Goal: Information Seeking & Learning: Learn about a topic

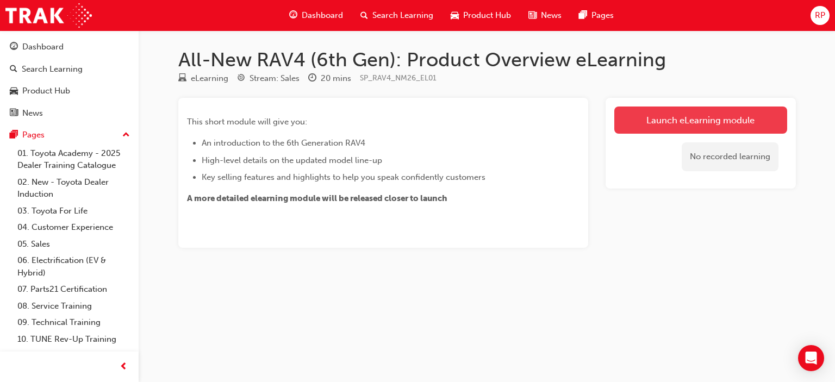
click at [716, 130] on link "Launch eLearning module" at bounding box center [701, 120] width 173 height 27
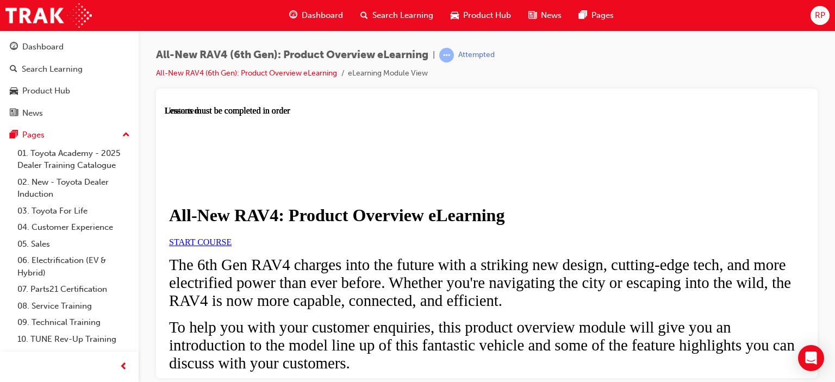
click at [232, 246] on span "START COURSE" at bounding box center [200, 241] width 63 height 9
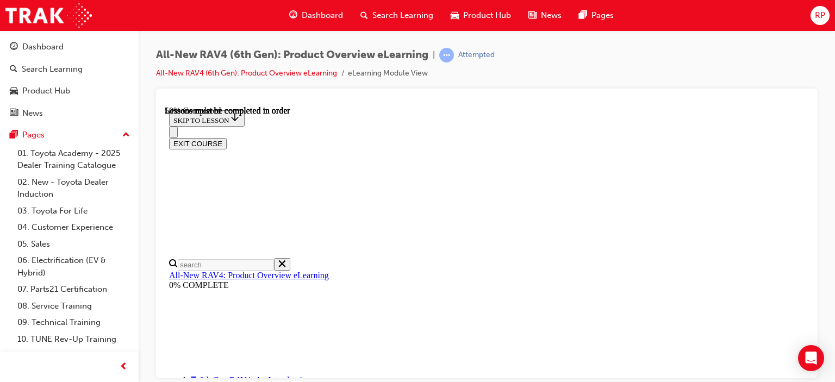
scroll to position [939, 0]
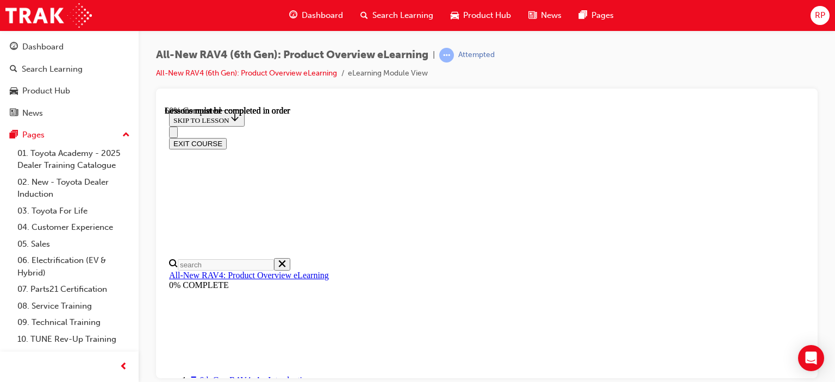
scroll to position [1372, 0]
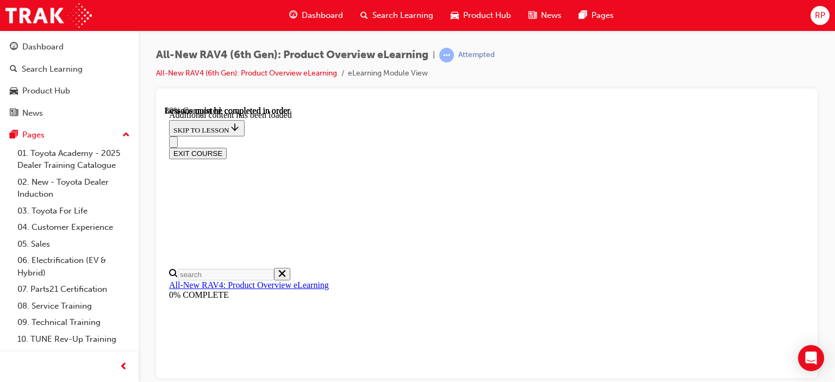
scroll to position [1538, 0]
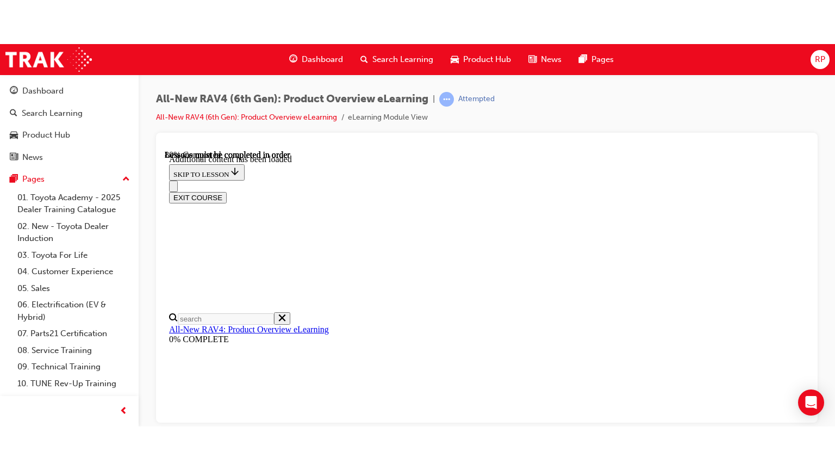
scroll to position [1647, 0]
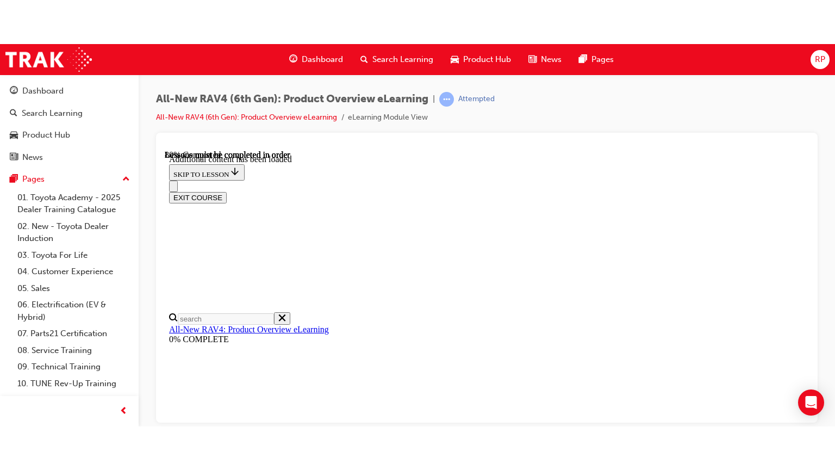
scroll to position [1520, 0]
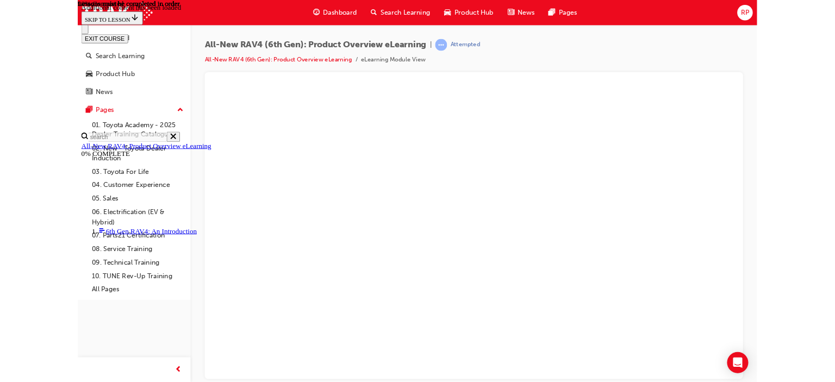
scroll to position [1518, 0]
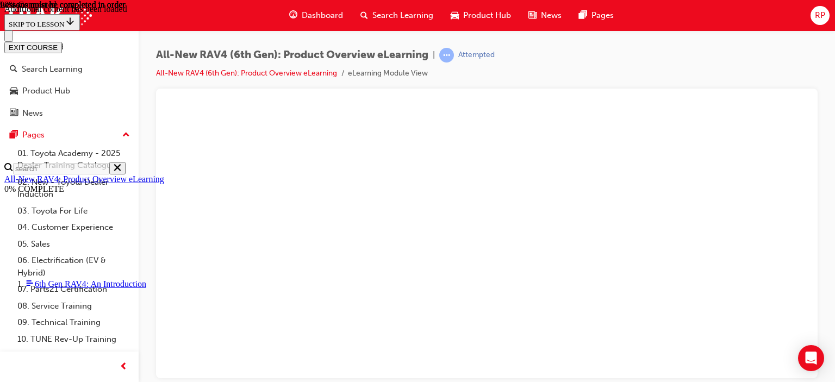
scroll to position [1808, 0]
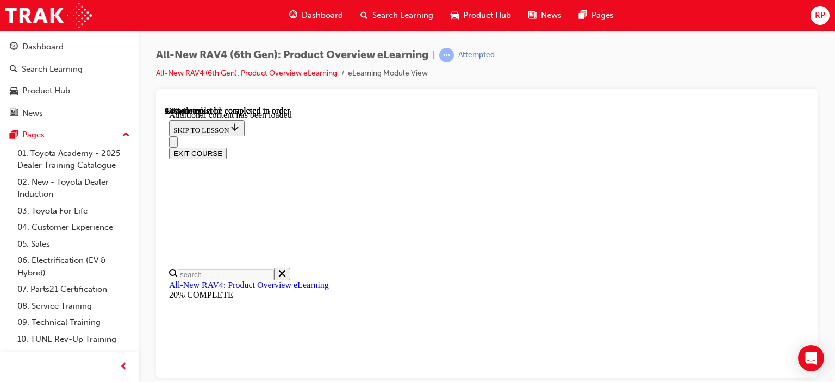
scroll to position [938, 0]
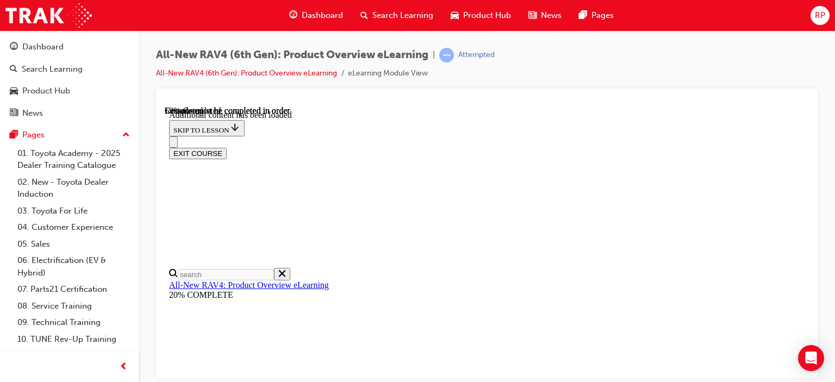
scroll to position [1493, 18]
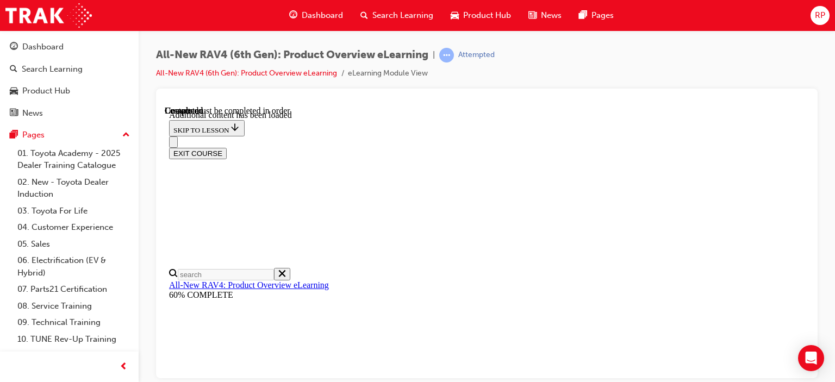
scroll to position [814, 0]
drag, startPoint x: 806, startPoint y: 229, endPoint x: 981, endPoint y: 444, distance: 277.2
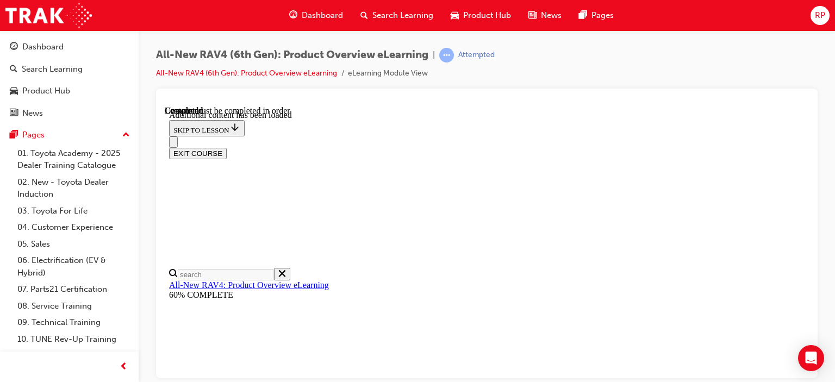
scroll to position [328, 0]
radio input "true"
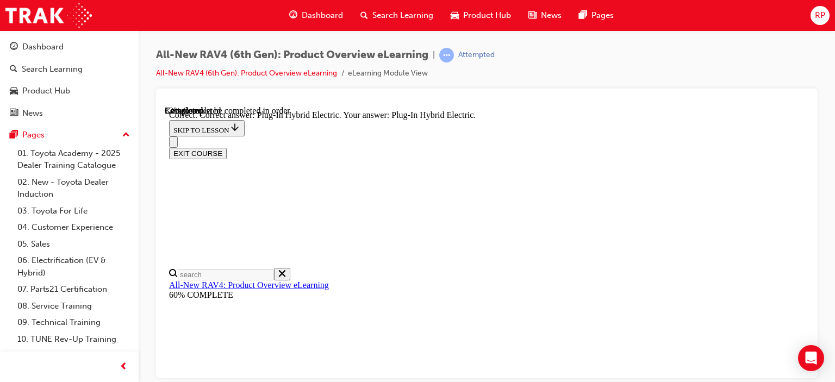
scroll to position [457, 0]
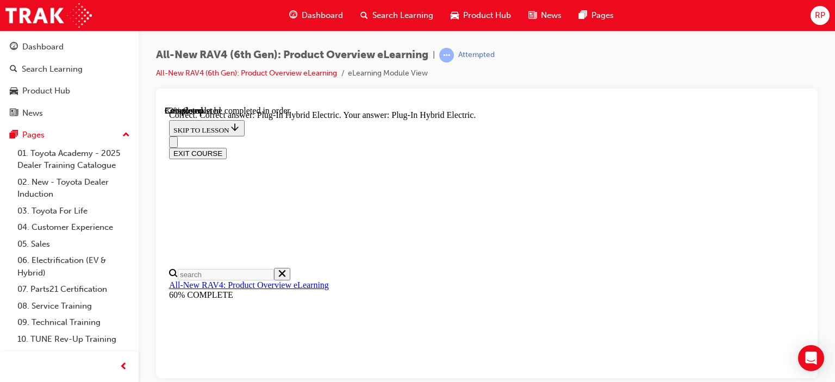
radio input "true"
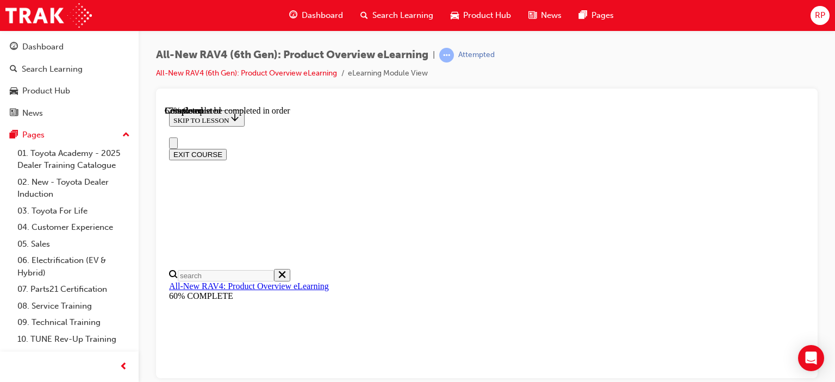
scroll to position [427, 0]
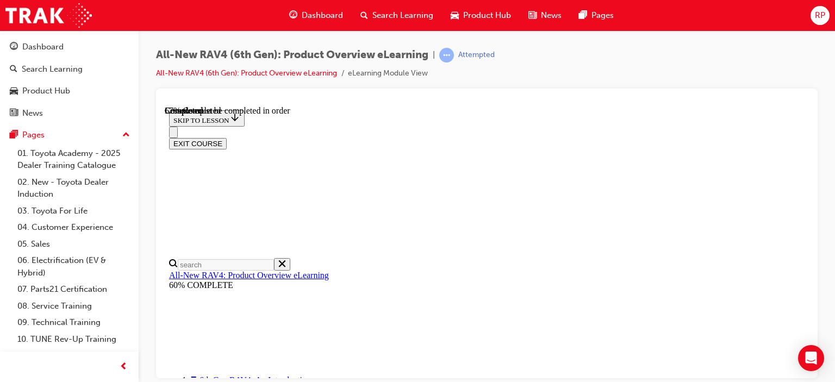
checkbox input "true"
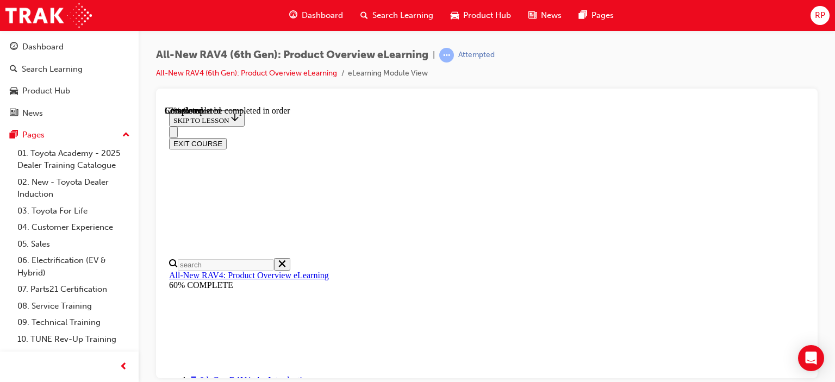
checkbox input "true"
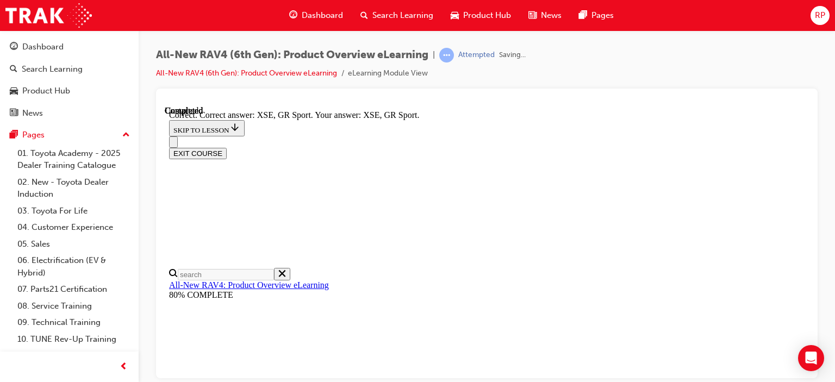
scroll to position [494, 0]
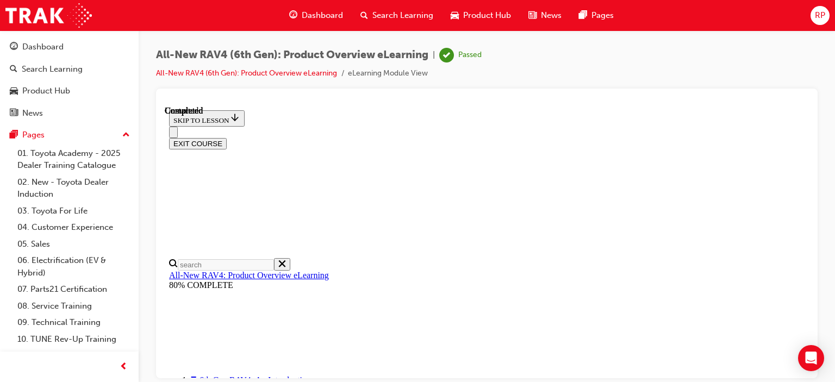
scroll to position [325, 0]
click at [227, 138] on button "EXIT COURSE" at bounding box center [198, 143] width 58 height 11
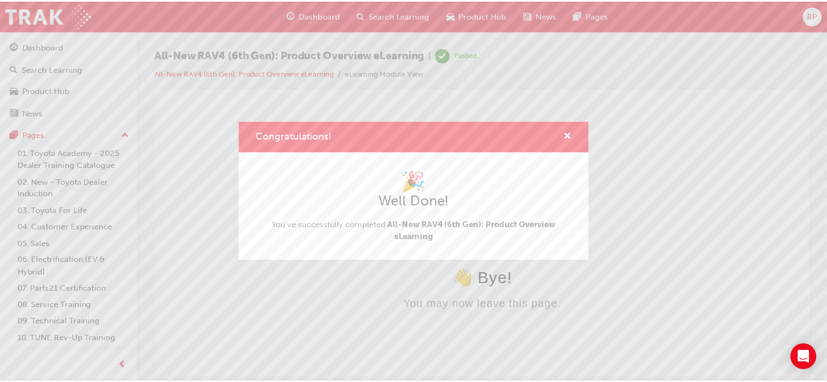
scroll to position [0, 0]
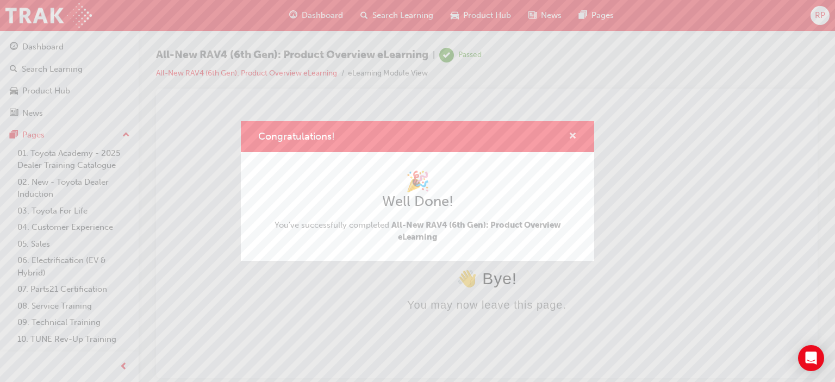
click at [575, 132] on span "cross-icon" at bounding box center [573, 137] width 8 height 10
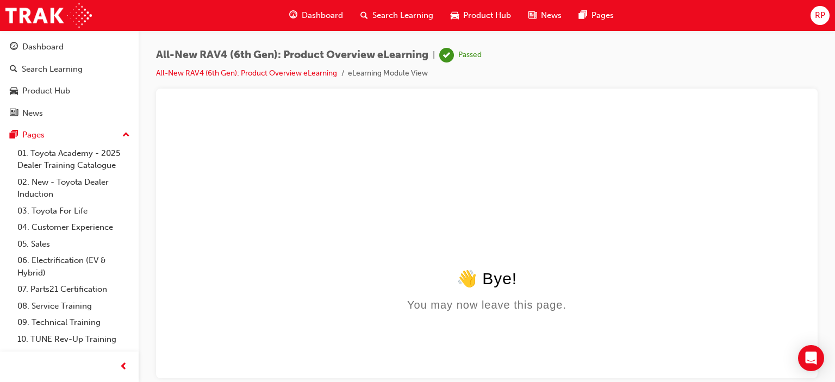
click at [321, 11] on span "Dashboard" at bounding box center [322, 15] width 41 height 13
